Goal: Obtain resource: Download file/media

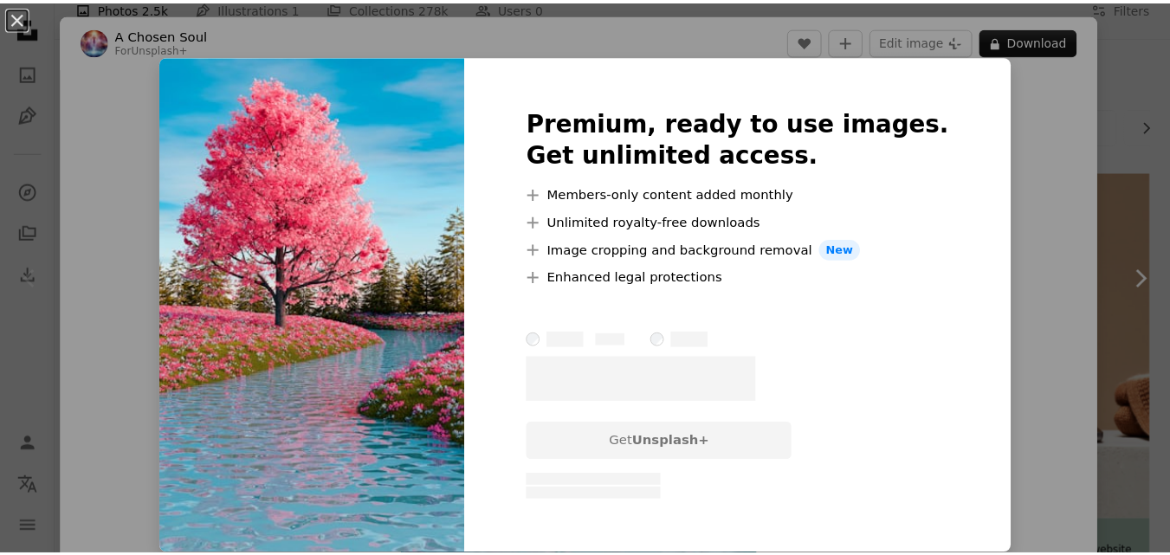
scroll to position [24, 0]
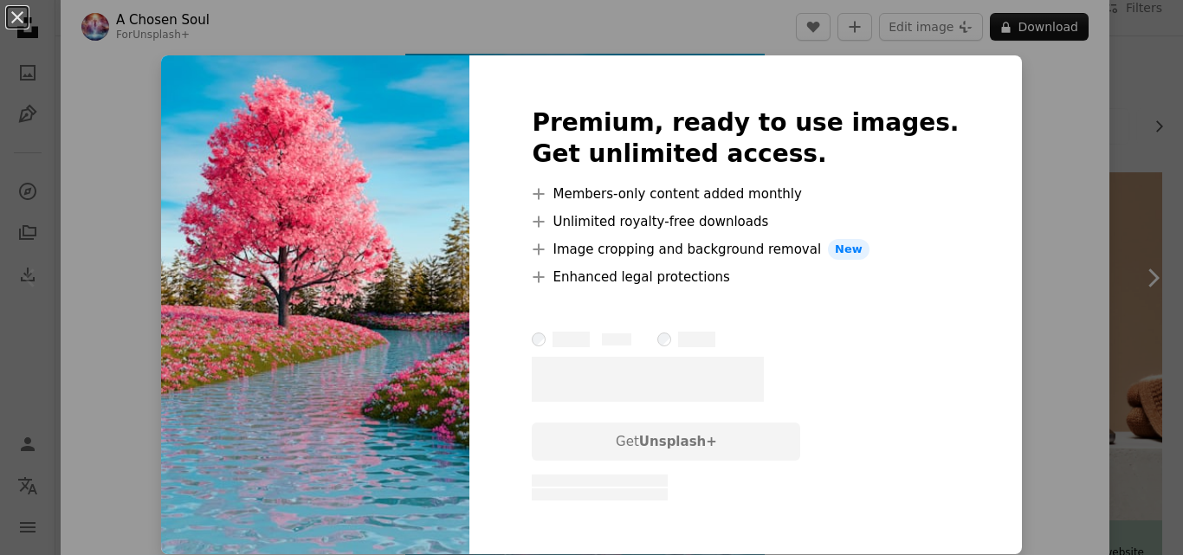
click at [1059, 178] on div "An X shape Premium, ready to use images. Get unlimited access. A plus sign Memb…" at bounding box center [591, 277] width 1183 height 555
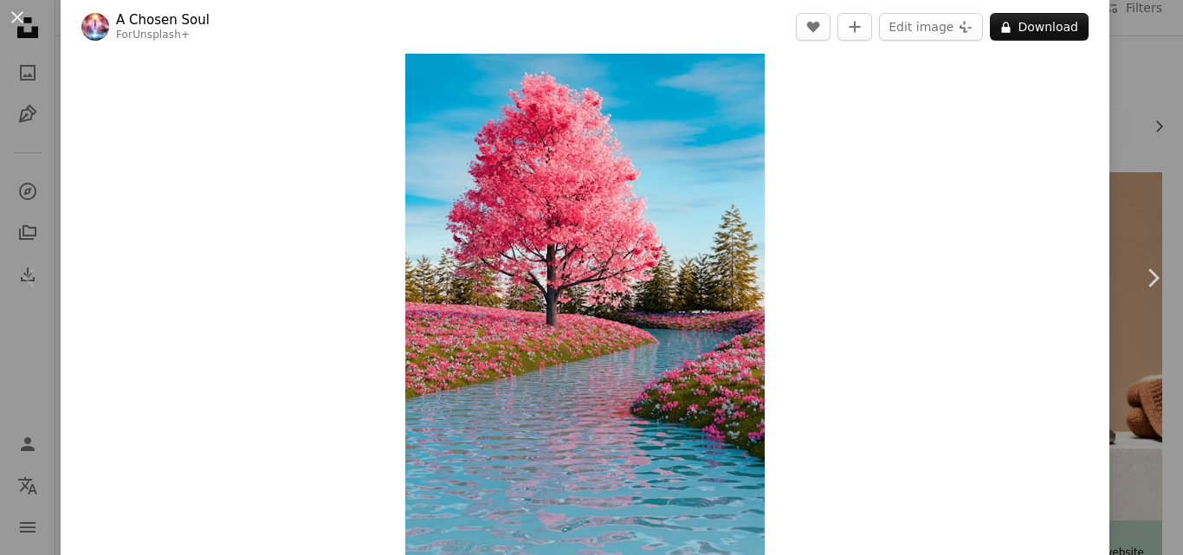
click at [988, 158] on div "Zoom in" at bounding box center [585, 303] width 1048 height 520
click at [1056, 22] on button "A lock Download" at bounding box center [1039, 27] width 99 height 28
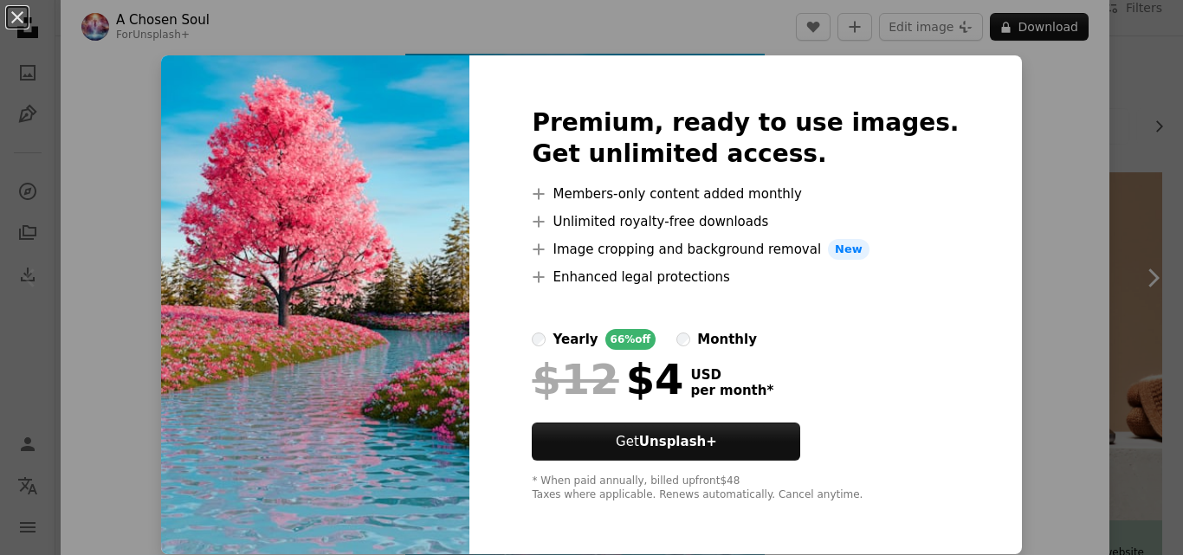
click at [1112, 197] on div "An X shape Premium, ready to use images. Get unlimited access. A plus sign Memb…" at bounding box center [591, 277] width 1183 height 555
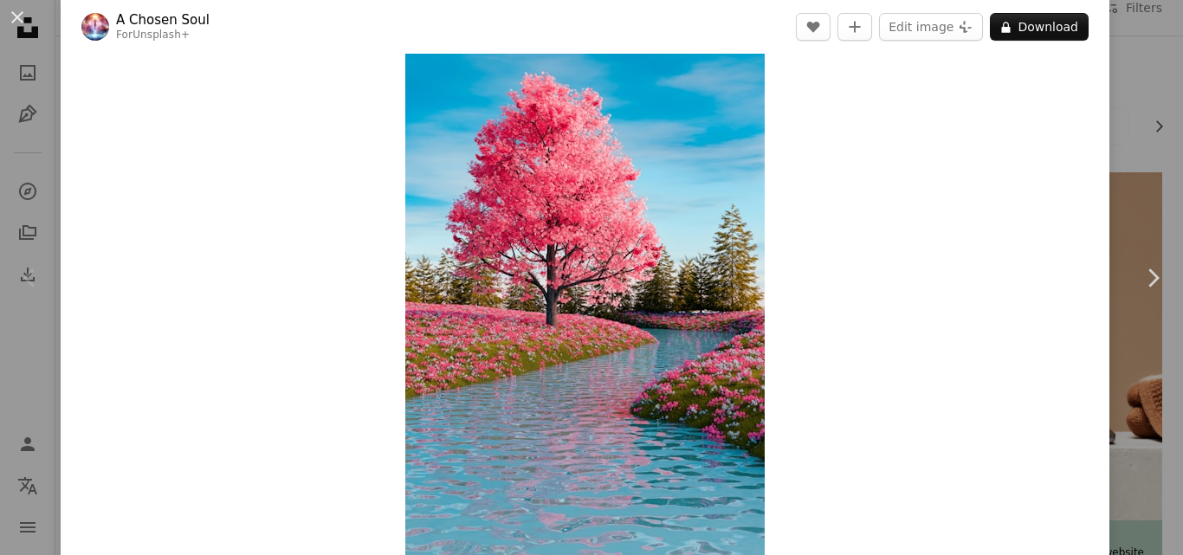
click at [1108, 198] on div "An X shape Chevron left Chevron right A Chosen Soul For Unsplash+ A heart A plu…" at bounding box center [591, 277] width 1183 height 555
